Goal: Check status

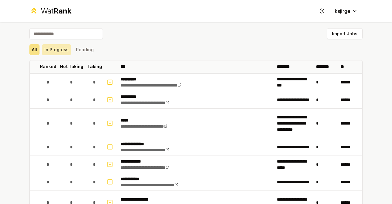
click at [60, 48] on button "In Progress" at bounding box center [56, 49] width 29 height 11
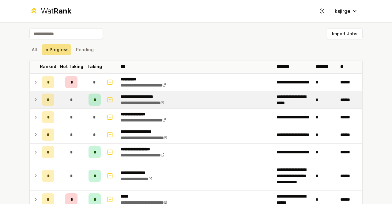
click at [33, 96] on icon at bounding box center [35, 99] width 5 height 7
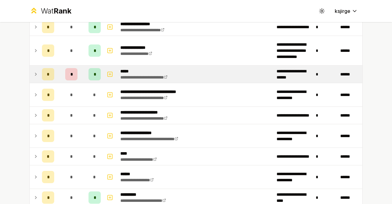
scroll to position [159, 0]
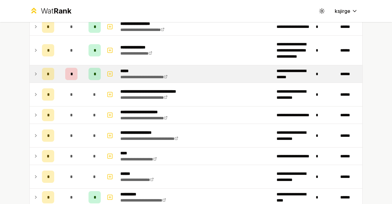
click at [30, 70] on td at bounding box center [35, 73] width 10 height 17
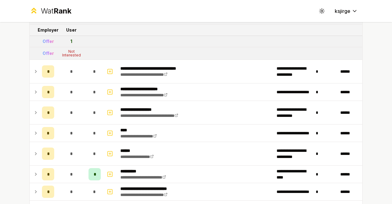
scroll to position [218, 0]
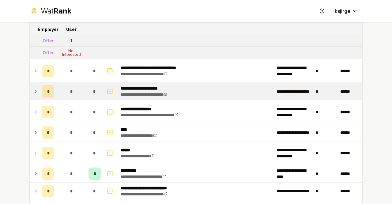
click at [33, 89] on icon at bounding box center [35, 91] width 5 height 7
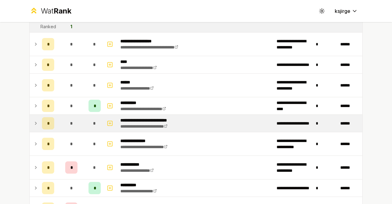
scroll to position [309, 0]
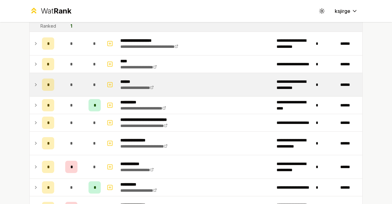
click at [33, 86] on icon at bounding box center [35, 84] width 5 height 7
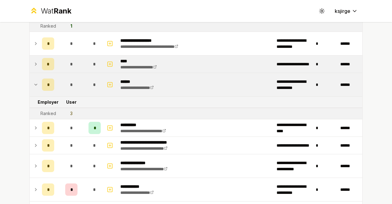
click at [40, 62] on td "*" at bounding box center [48, 63] width 17 height 17
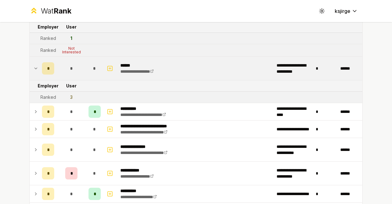
scroll to position [362, 0]
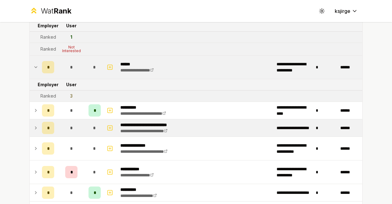
click at [35, 127] on icon at bounding box center [35, 128] width 1 height 2
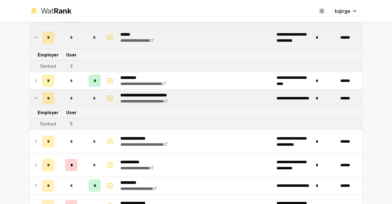
scroll to position [393, 0]
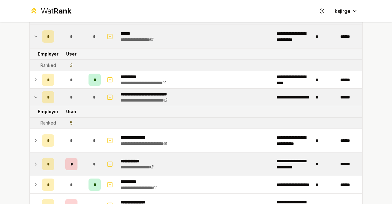
click at [33, 163] on icon at bounding box center [35, 163] width 5 height 7
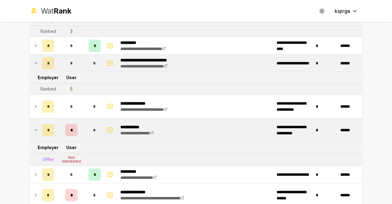
scroll to position [427, 0]
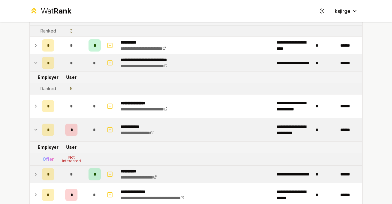
click at [33, 170] on icon at bounding box center [35, 173] width 5 height 7
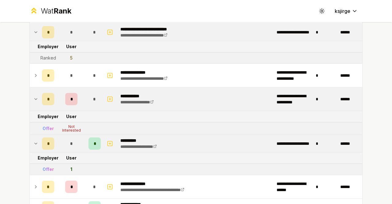
scroll to position [461, 0]
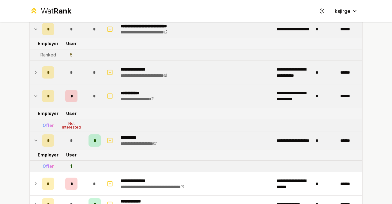
click at [32, 74] on td at bounding box center [35, 72] width 10 height 23
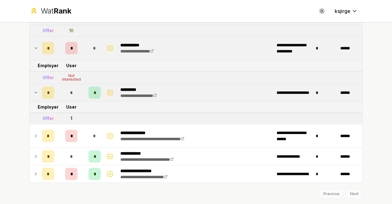
scroll to position [532, 0]
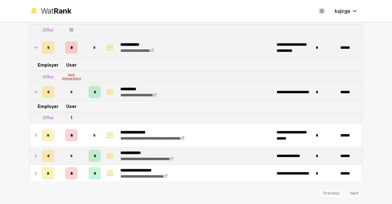
click at [34, 152] on icon at bounding box center [35, 155] width 5 height 7
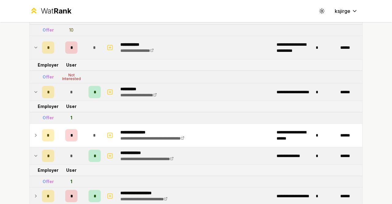
click at [33, 192] on icon at bounding box center [35, 195] width 5 height 7
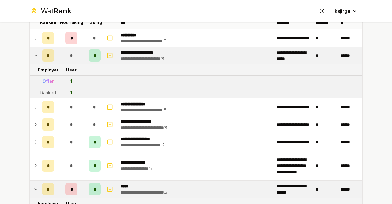
scroll to position [0, 0]
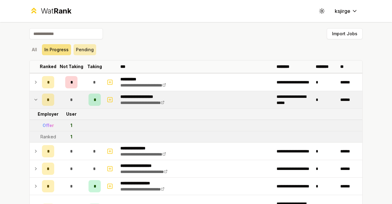
click at [84, 54] on button "Pending" at bounding box center [85, 49] width 23 height 11
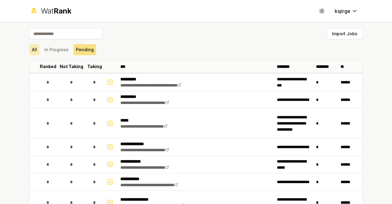
click at [36, 48] on button "All" at bounding box center [34, 49] width 10 height 11
